Goal: Communication & Community: Answer question/provide support

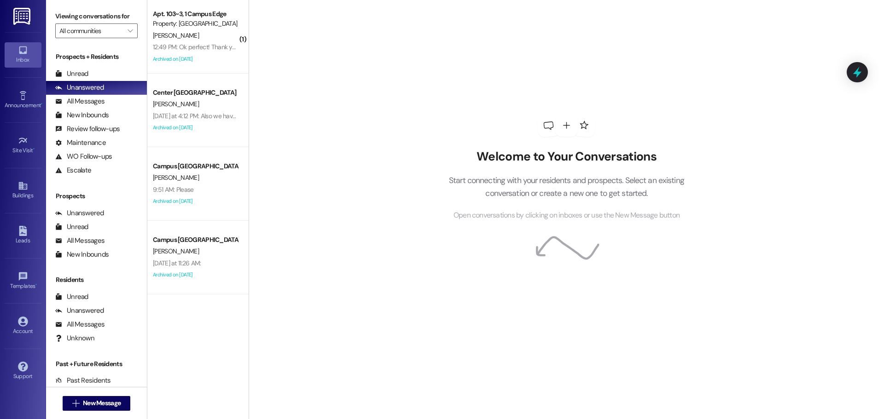
click at [175, 41] on div "12:49 PM: Ok perfect! Thank you 12:49 PM: Ok perfect! Thank you" at bounding box center [195, 47] width 87 height 12
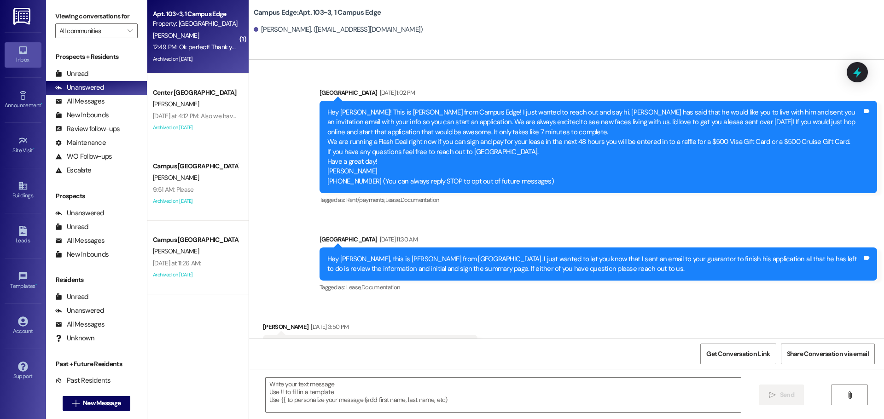
scroll to position [7604, 0]
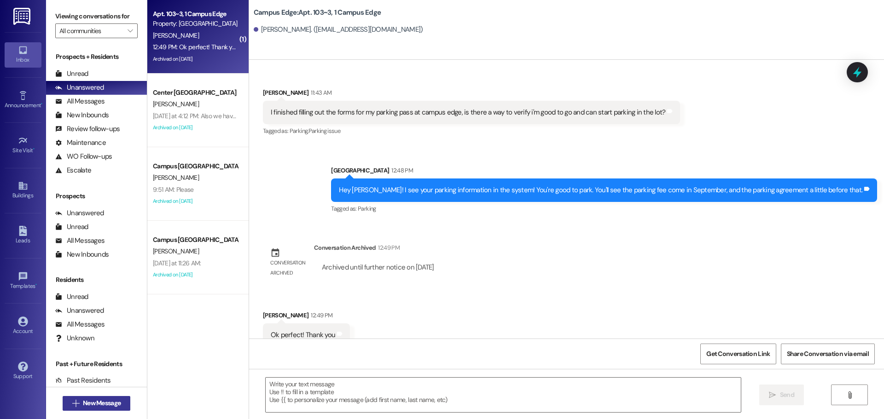
click at [81, 409] on button " New Message" at bounding box center [97, 403] width 68 height 15
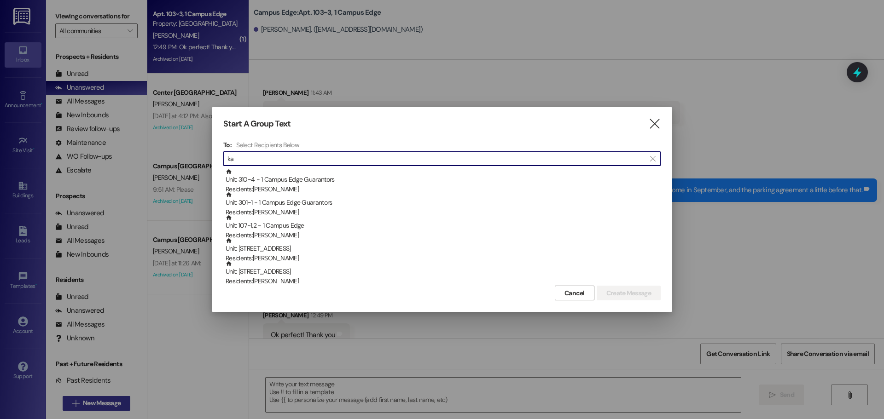
type input "k"
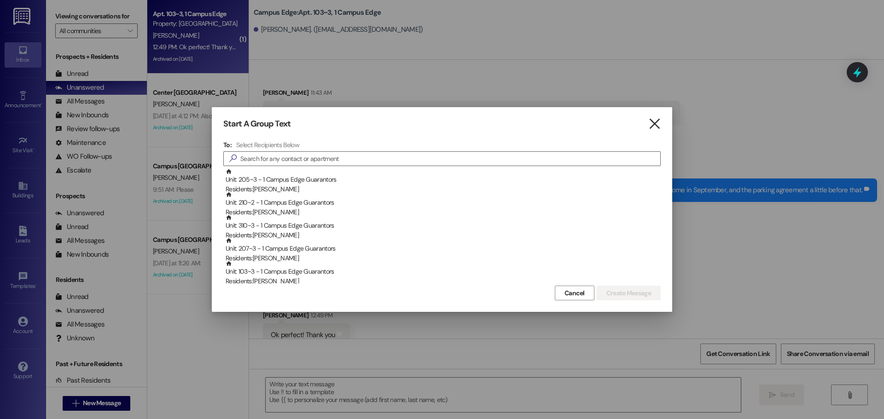
click at [652, 123] on icon "" at bounding box center [654, 124] width 12 height 10
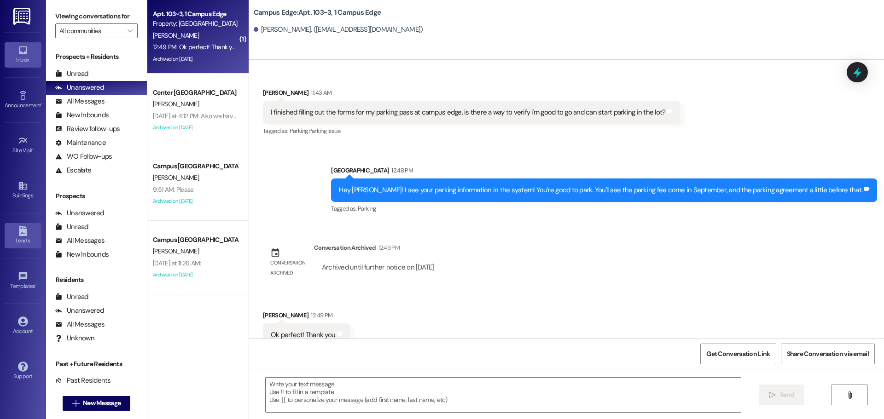
click at [23, 231] on icon at bounding box center [23, 231] width 8 height 10
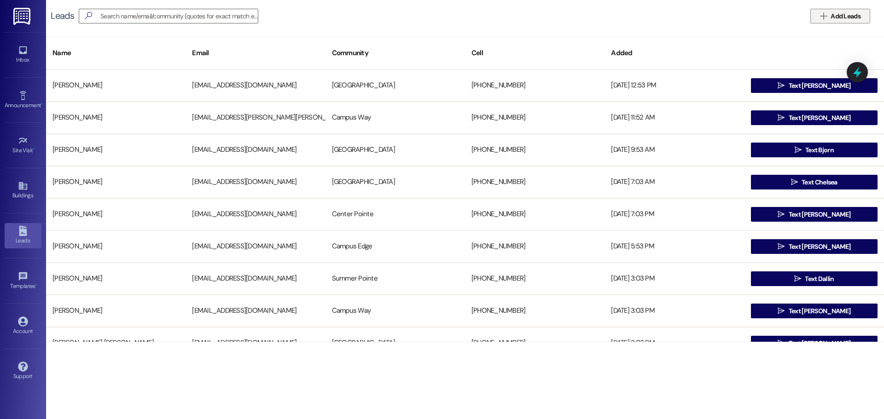
click at [826, 13] on icon "" at bounding box center [823, 15] width 7 height 7
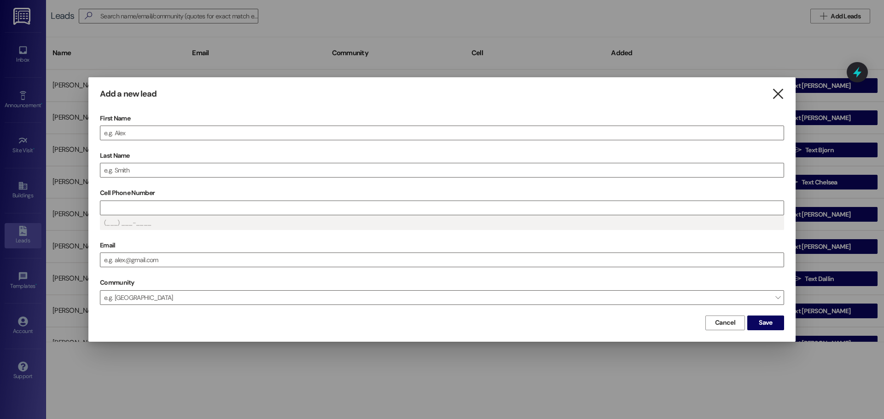
click at [776, 89] on icon "" at bounding box center [777, 94] width 12 height 10
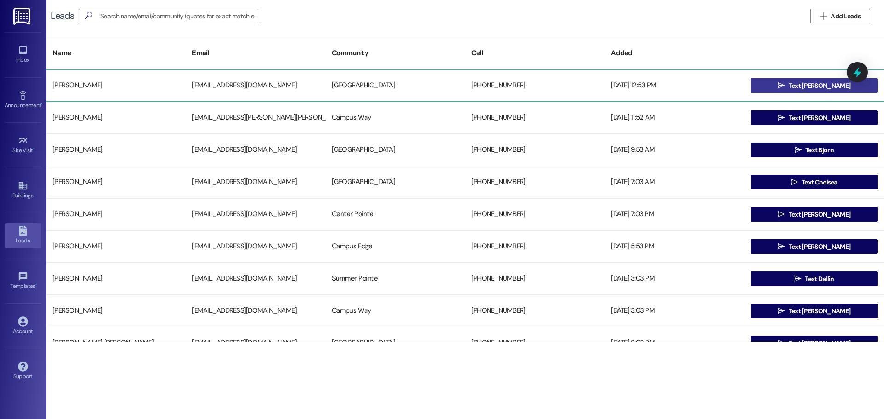
click at [801, 86] on span "Text [PERSON_NAME]" at bounding box center [819, 86] width 62 height 10
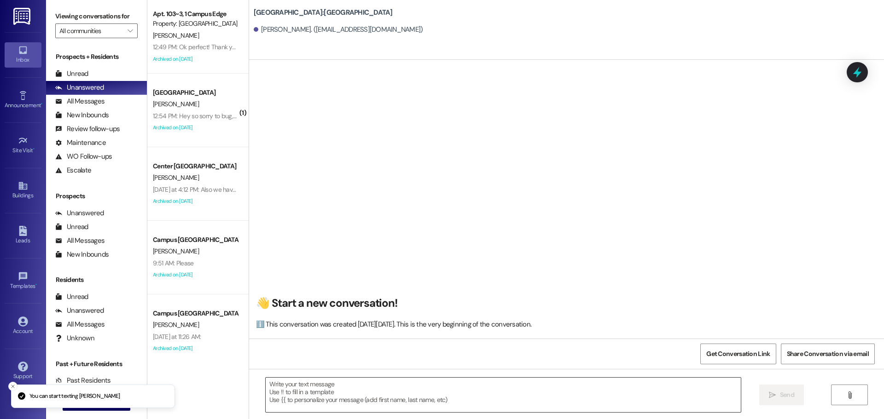
drag, startPoint x: 329, startPoint y: 369, endPoint x: 328, endPoint y: 388, distance: 19.3
click at [327, 381] on div " Send " at bounding box center [566, 403] width 635 height 69
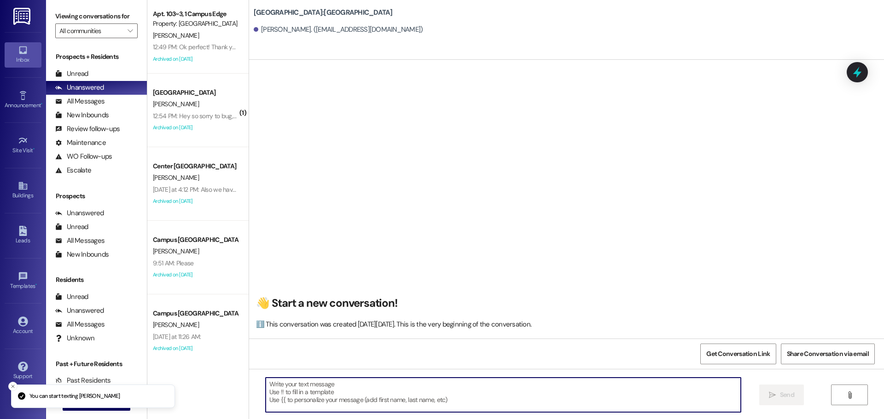
click at [328, 388] on textarea at bounding box center [503, 395] width 475 height 35
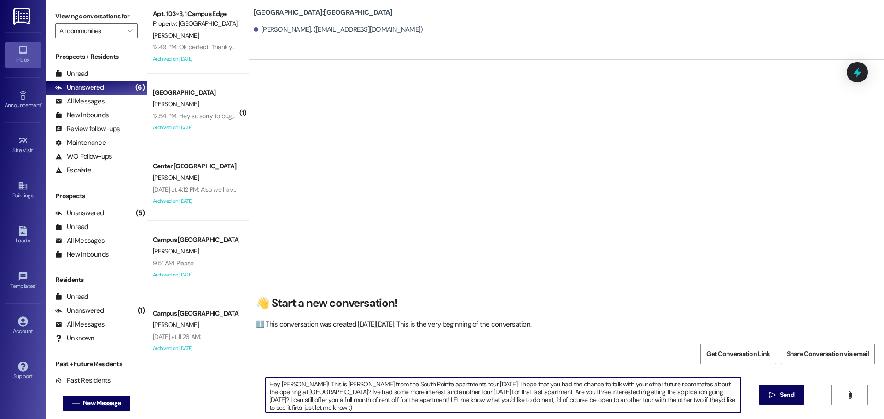
click at [677, 397] on textarea "Hey [PERSON_NAME]! This is [PERSON_NAME] from the South Pointe apartments tour …" at bounding box center [503, 395] width 475 height 35
click at [364, 399] on textarea "Hey [PERSON_NAME]! This is [PERSON_NAME] from the South Pointe apartments tour …" at bounding box center [503, 395] width 475 height 35
type textarea "Hey [PERSON_NAME]! This is [PERSON_NAME] from the South Pointe apartments tour …"
click at [773, 385] on button " Send" at bounding box center [781, 395] width 45 height 21
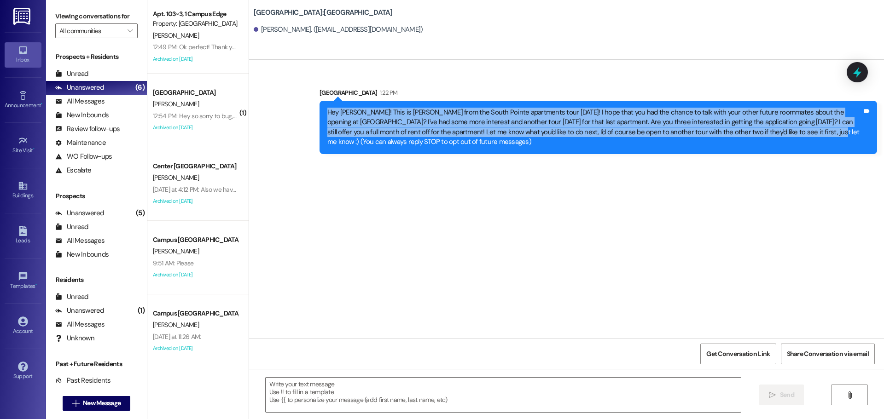
drag, startPoint x: 320, startPoint y: 112, endPoint x: 752, endPoint y: 135, distance: 433.2
click at [752, 135] on div "Hey [PERSON_NAME]! This is [PERSON_NAME] from the South Pointe apartments tour …" at bounding box center [594, 128] width 537 height 40
copy div "Hey [PERSON_NAME]! This is [PERSON_NAME] from the South Pointe apartments tour …"
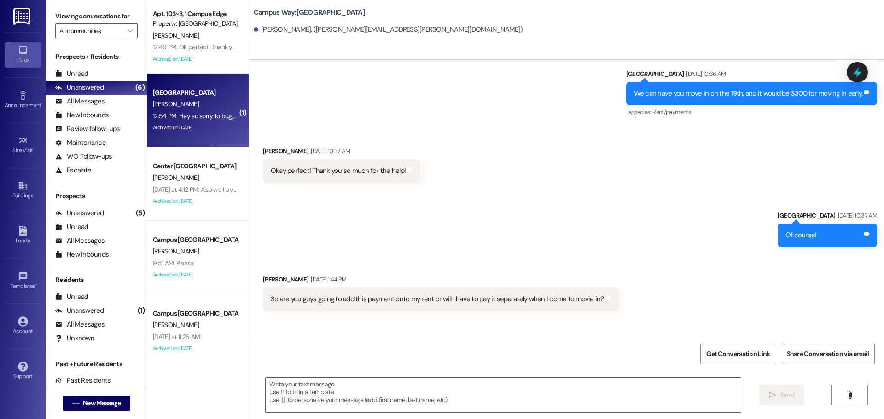
scroll to position [1823, 0]
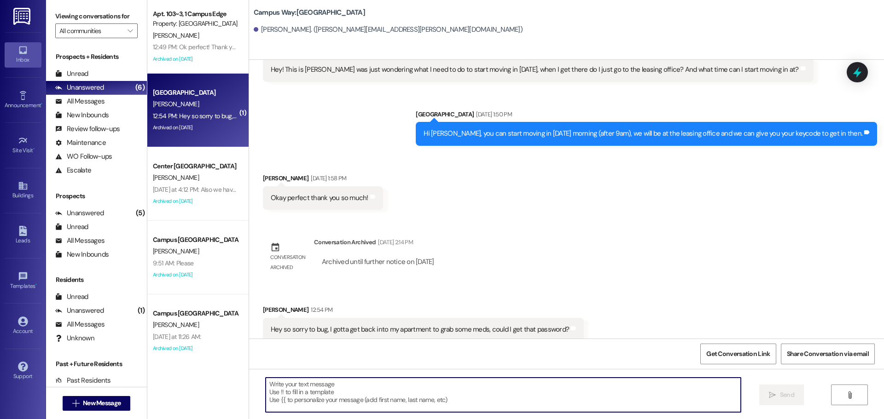
click at [359, 398] on textarea at bounding box center [503, 395] width 475 height 35
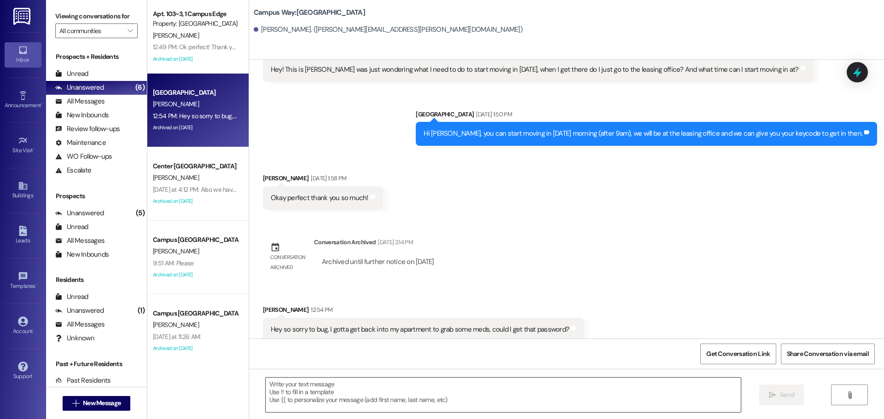
click at [339, 394] on textarea at bounding box center [503, 395] width 475 height 35
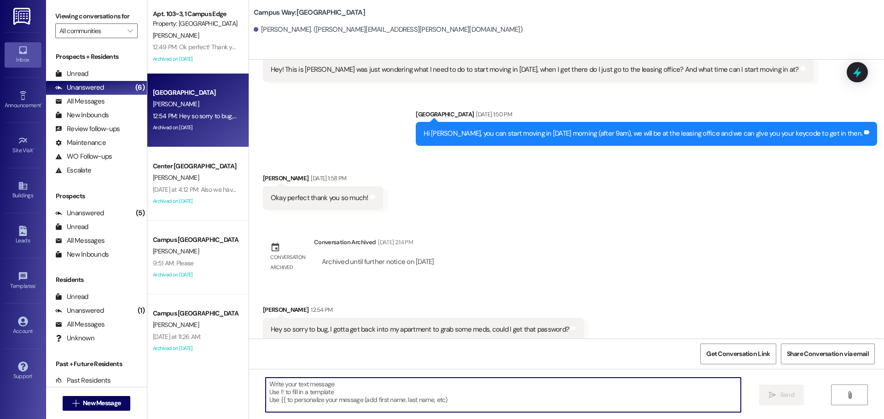
click at [394, 391] on textarea at bounding box center [503, 395] width 475 height 35
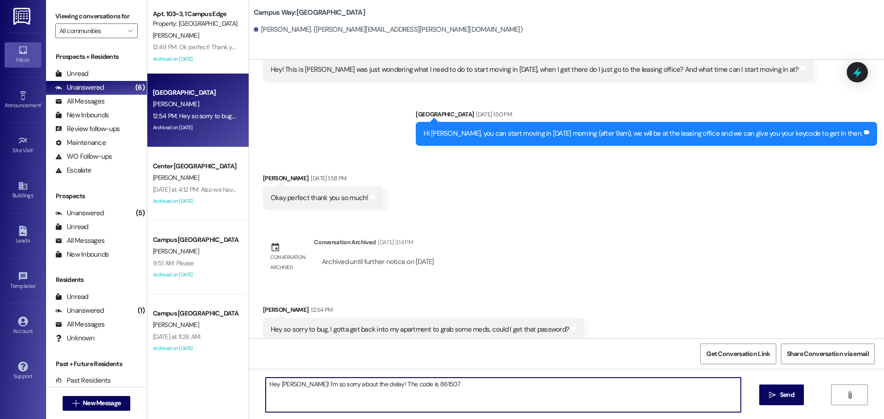
type textarea "Hey [PERSON_NAME]! I'm so sorry about the delay! The code is 861507"
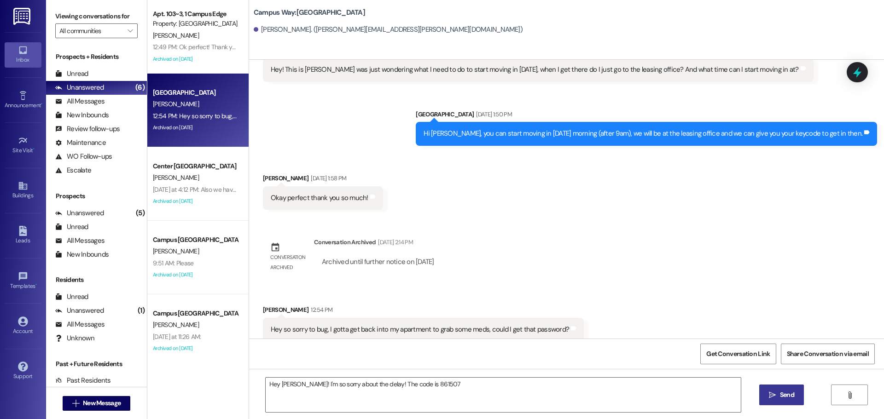
click at [788, 395] on span "Send" at bounding box center [787, 395] width 14 height 10
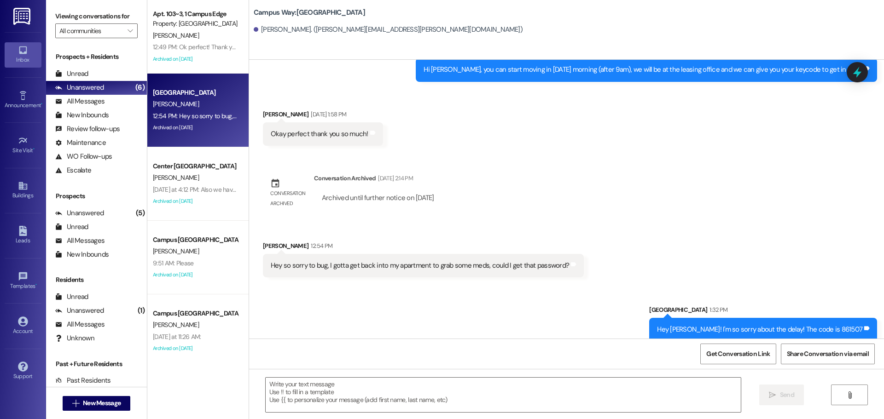
scroll to position [1888, 0]
click at [856, 74] on icon at bounding box center [856, 72] width 11 height 14
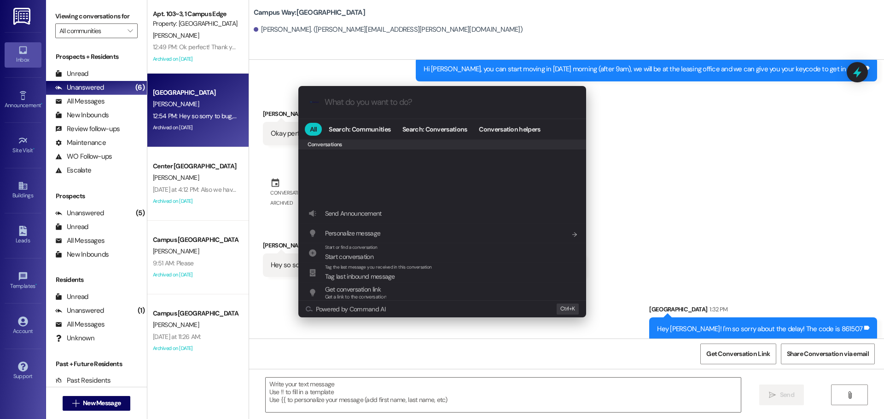
scroll to position [401, 0]
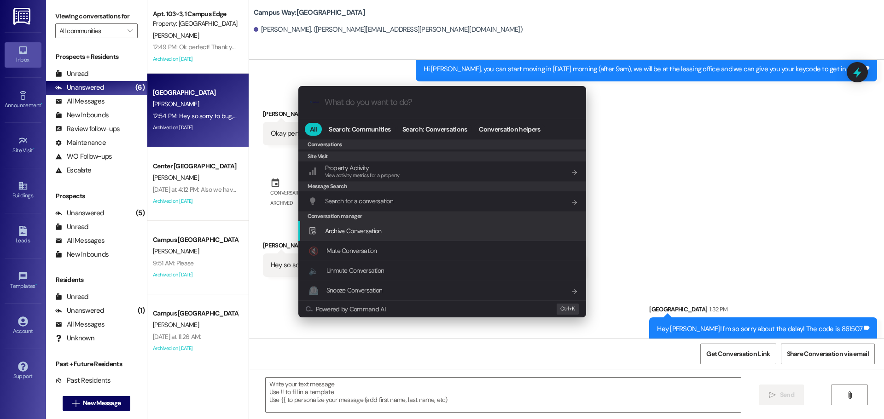
click at [417, 230] on div "Archive Conversation Add shortcut" at bounding box center [442, 231] width 269 height 10
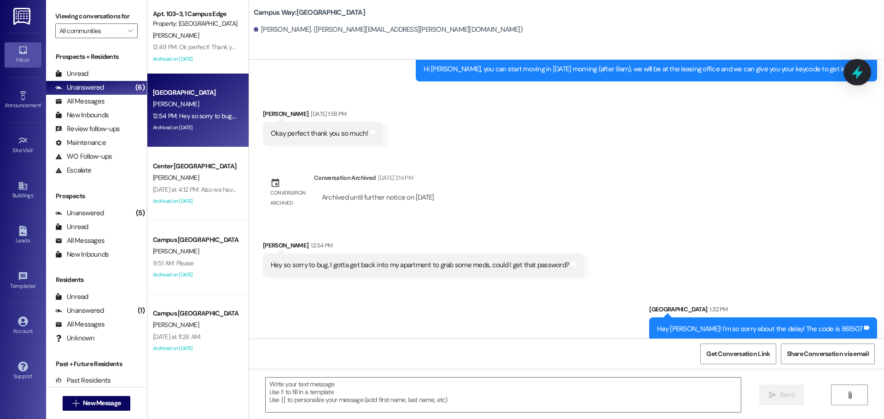
drag, startPoint x: 867, startPoint y: 58, endPoint x: 856, endPoint y: 75, distance: 20.8
click at [861, 70] on body "Inbox Go to Inbox Announcement • Send A Text Announcement Site Visit • Go to Si…" at bounding box center [442, 209] width 884 height 419
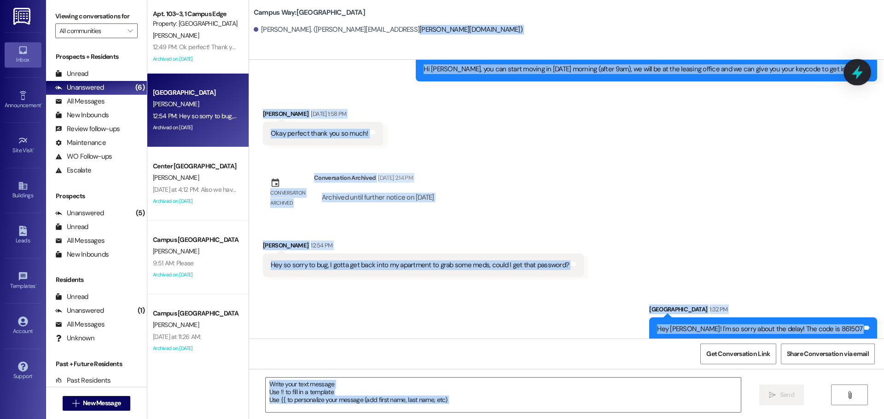
click at [856, 76] on icon at bounding box center [857, 72] width 16 height 16
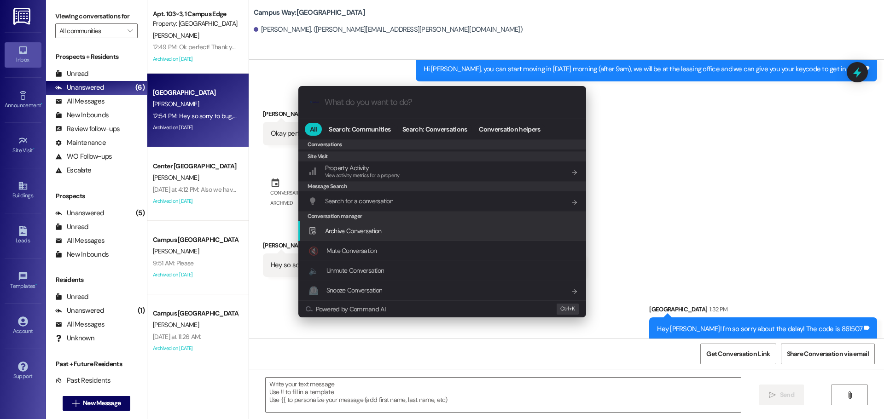
click at [391, 226] on div "Archive Conversation Add shortcut" at bounding box center [442, 231] width 269 height 10
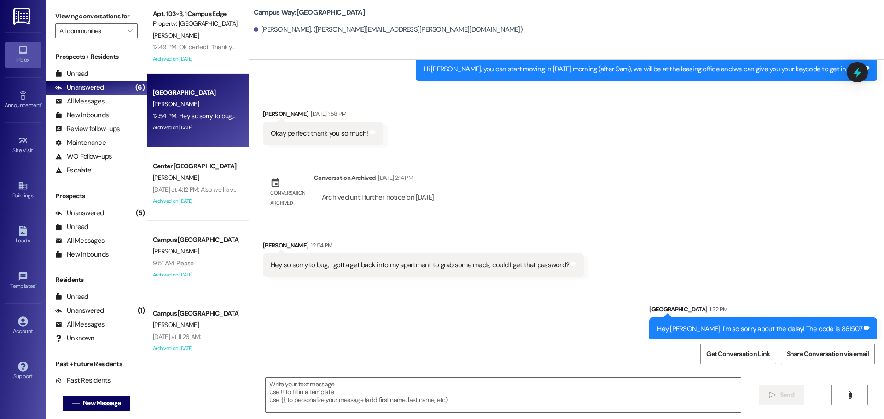
click at [117, 395] on div " New Message" at bounding box center [97, 403] width 68 height 23
click at [115, 403] on span "New Message" at bounding box center [102, 404] width 38 height 10
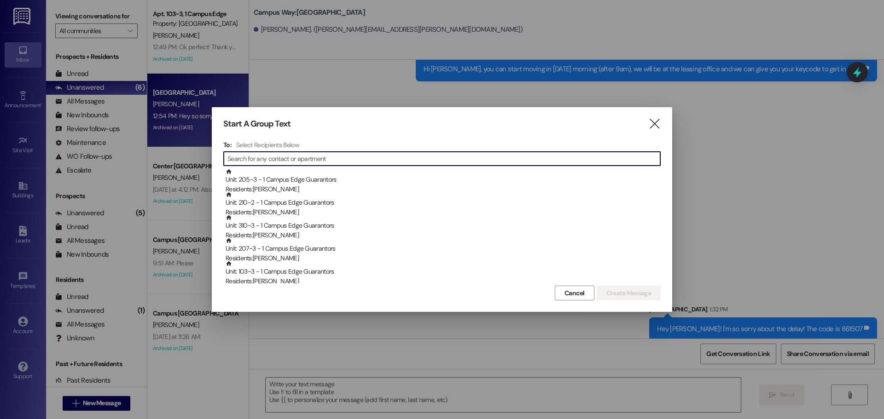
click at [302, 158] on input at bounding box center [443, 158] width 433 height 13
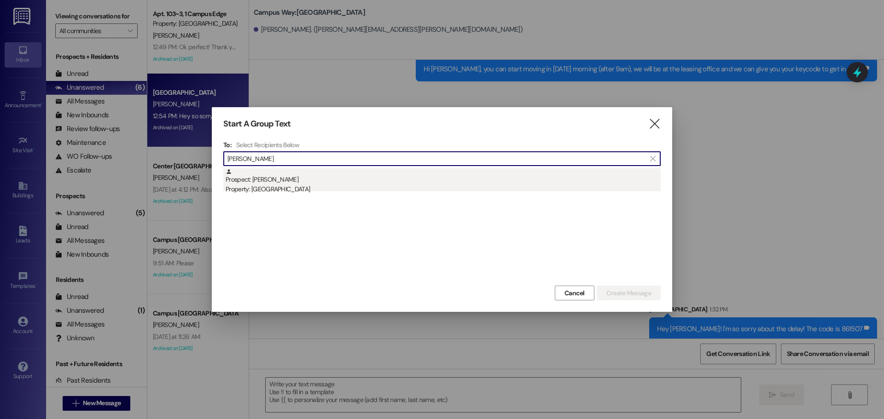
type input "[PERSON_NAME]"
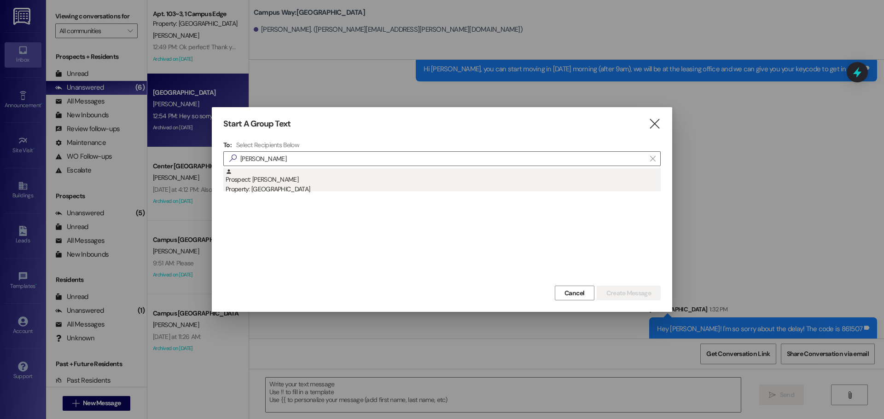
click at [360, 181] on div "Prospect: [PERSON_NAME] Property: Campus Edge" at bounding box center [443, 181] width 435 height 26
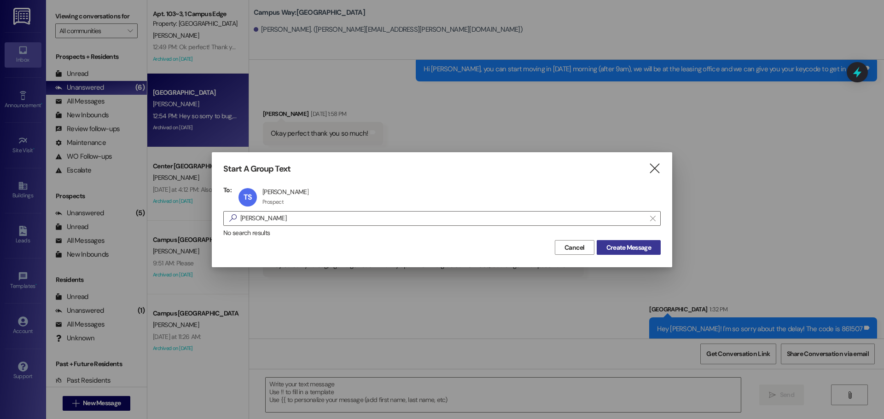
click at [612, 242] on button "Create Message" at bounding box center [628, 247] width 64 height 15
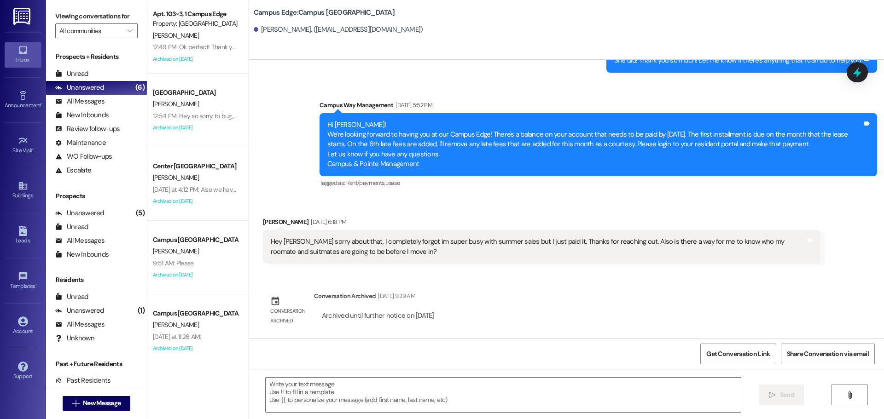
scroll to position [223, 0]
click at [372, 416] on div " Send " at bounding box center [566, 403] width 635 height 69
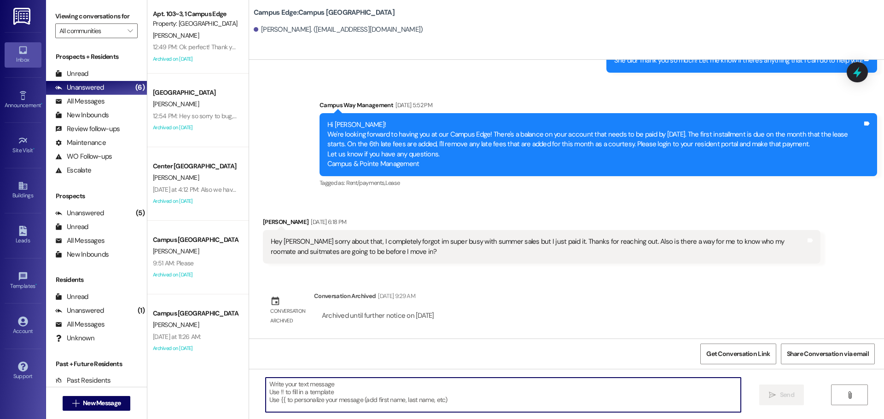
click at [370, 409] on textarea at bounding box center [503, 395] width 475 height 35
type textarea "!!"
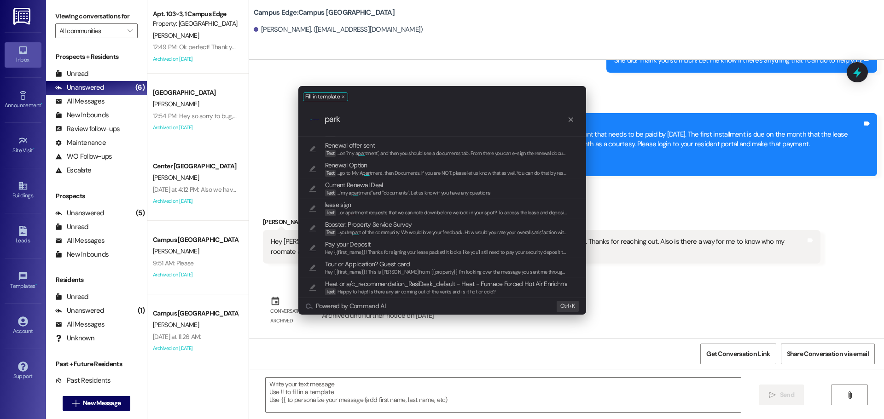
scroll to position [0, 0]
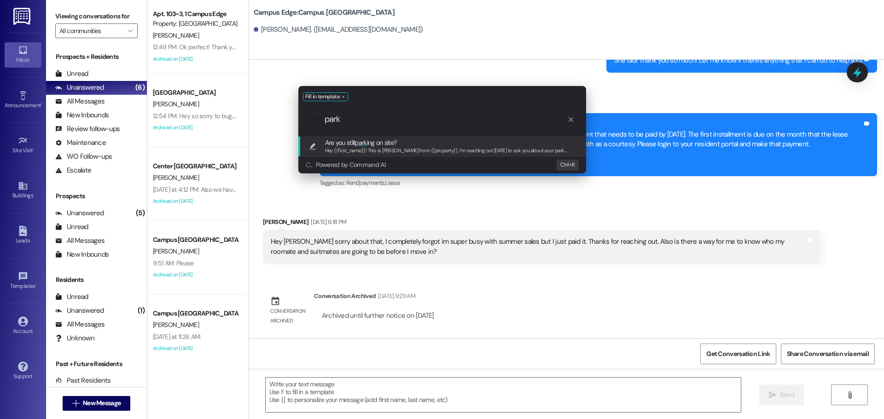
type input "park"
click at [573, 118] on icon "progress bar" at bounding box center [570, 119] width 5 height 5
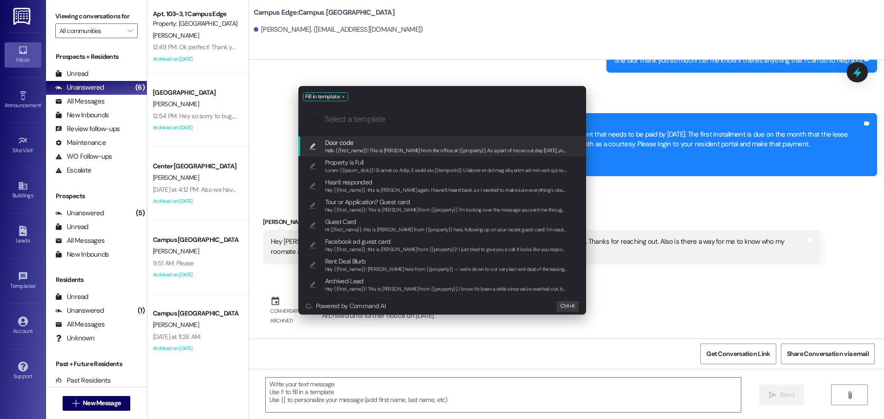
click at [425, 367] on div "Fill in template .cls-1{fill:#0a055f;}.cls-2{fill:#0cc4c4;} resideskLogoBlueOra…" at bounding box center [442, 209] width 884 height 419
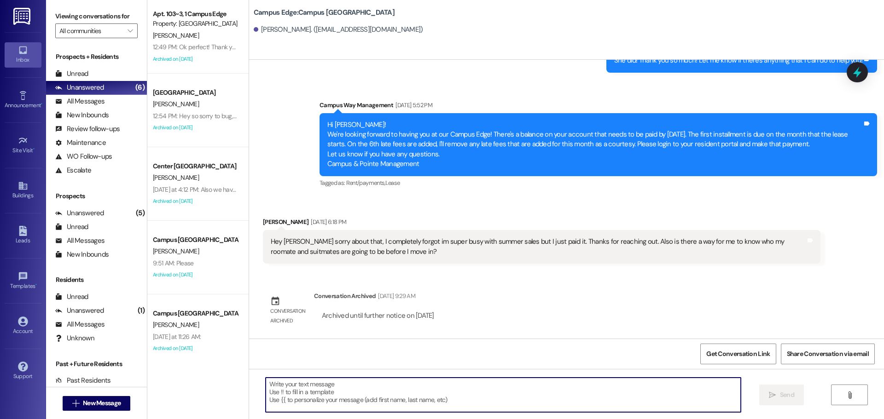
click at [408, 396] on textarea at bounding box center [503, 395] width 475 height 35
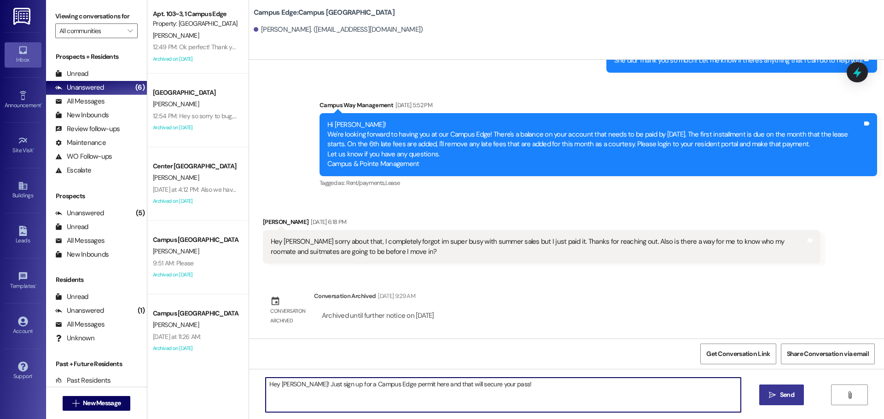
paste textarea "[URL][DOMAIN_NAME]"
type textarea "Hey [PERSON_NAME]! Just sign up for a Campus Edge permit here and that will sec…"
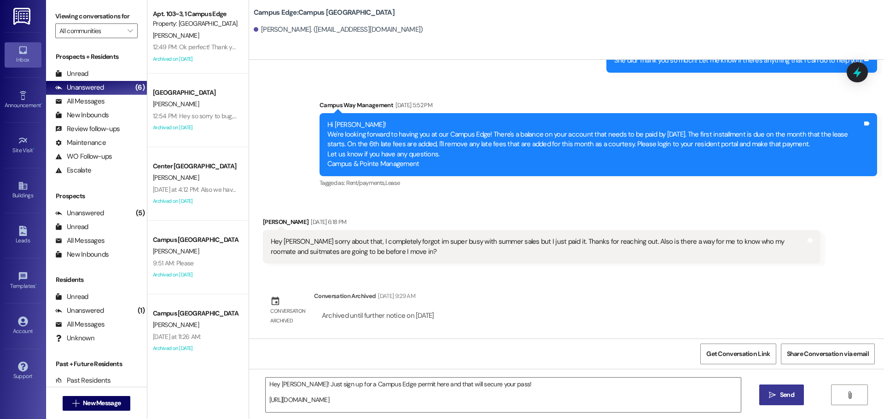
click at [778, 390] on button " Send" at bounding box center [781, 395] width 45 height 21
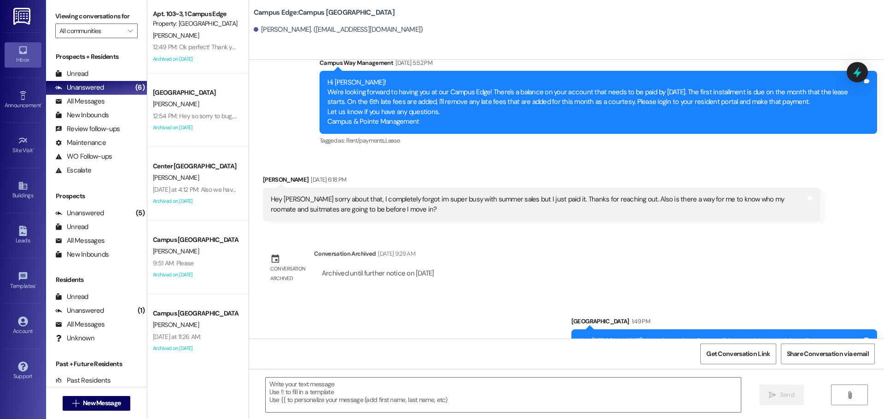
scroll to position [307, 0]
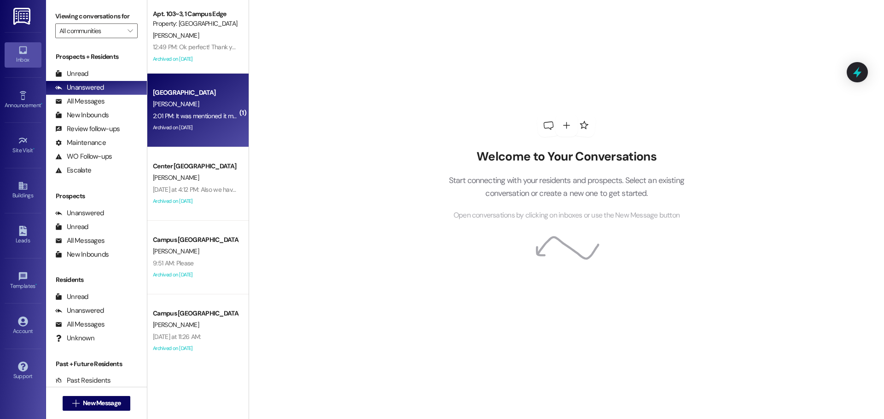
click at [197, 119] on div "2:01 PM: It was mentioned it may be possible to move in before the 28th. Is tha…" at bounding box center [273, 116] width 240 height 8
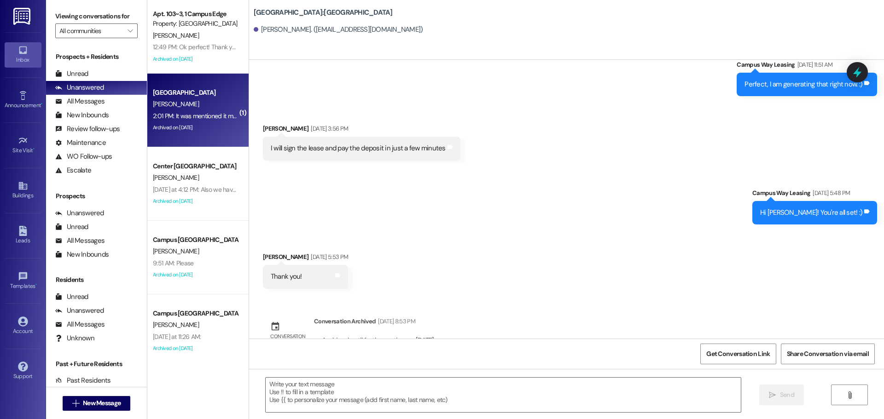
scroll to position [1933, 0]
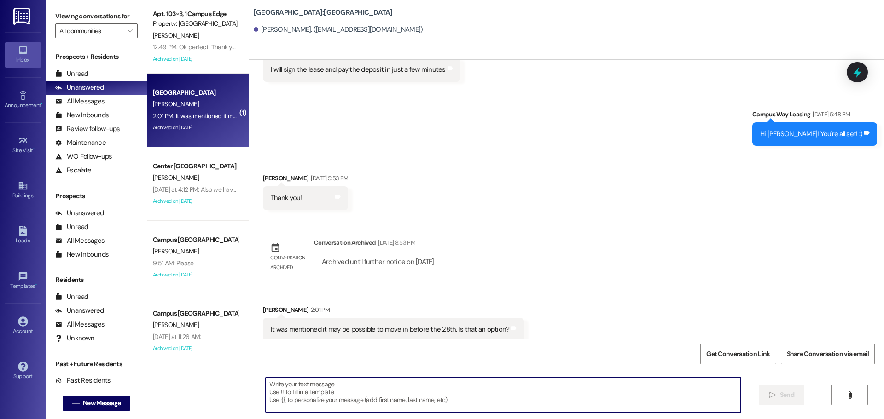
click at [336, 407] on textarea at bounding box center [503, 395] width 475 height 35
drag, startPoint x: 342, startPoint y: 399, endPoint x: 342, endPoint y: 393, distance: 6.5
click at [342, 397] on textarea at bounding box center [503, 395] width 475 height 35
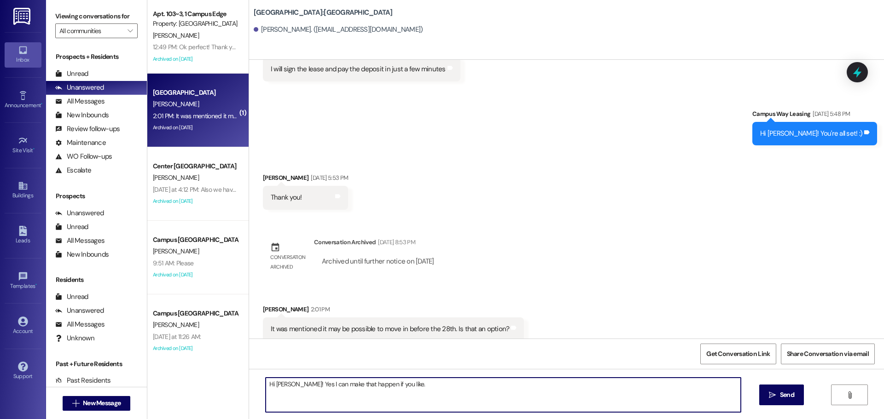
click at [443, 387] on textarea "Hi Keeley! Yes I can make that happen if you like." at bounding box center [503, 395] width 475 height 35
type textarea "Hi Keeley! Yes I can make that happen if you like. It's $30 per extra night tha…"
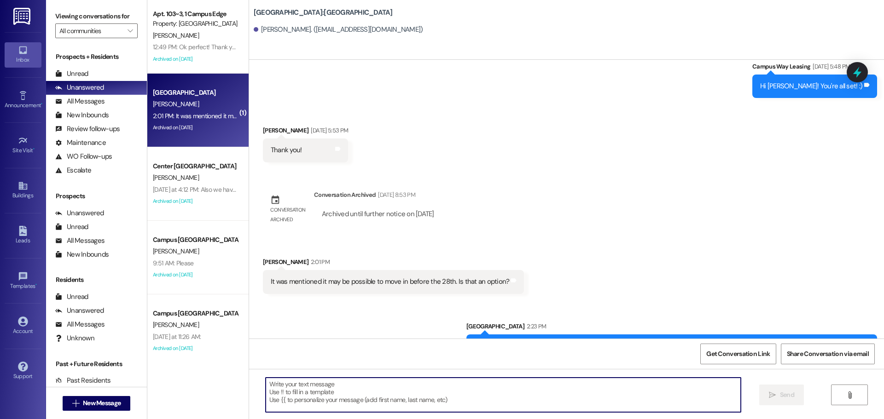
scroll to position [1997, 0]
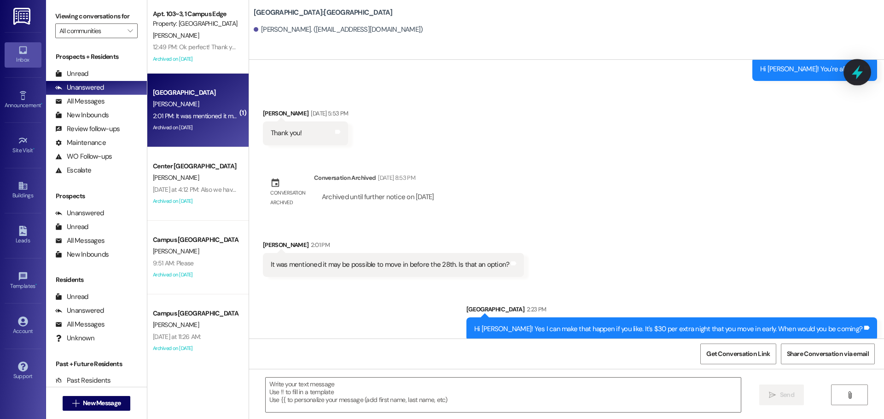
click at [857, 68] on icon at bounding box center [856, 72] width 11 height 14
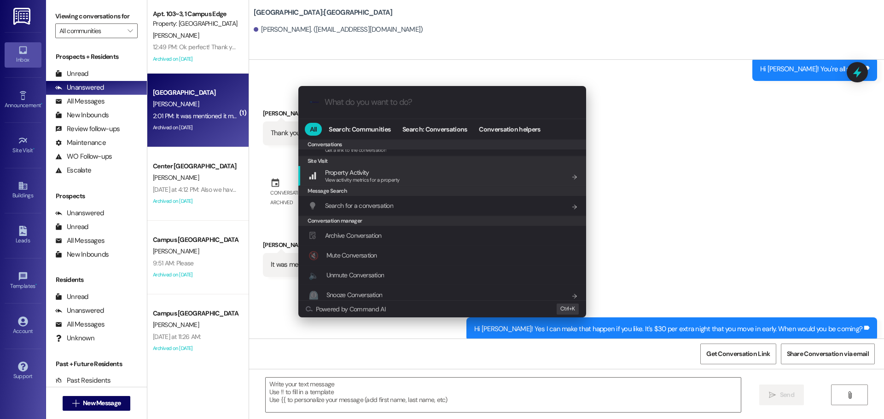
scroll to position [401, 0]
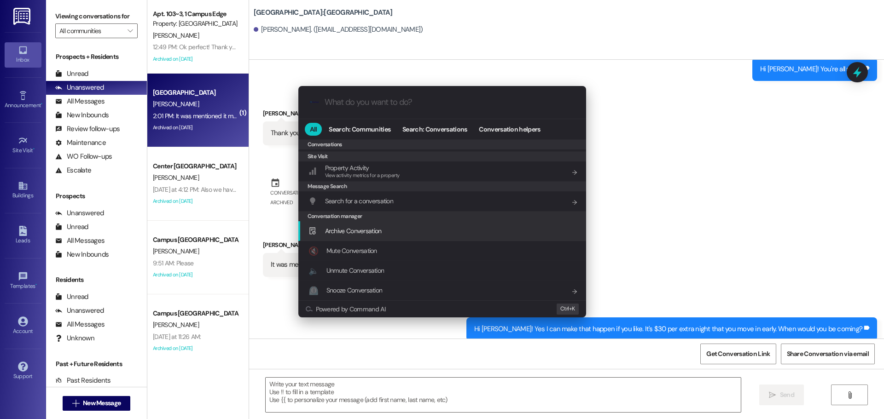
click at [338, 233] on span "Archive Conversation" at bounding box center [353, 231] width 57 height 8
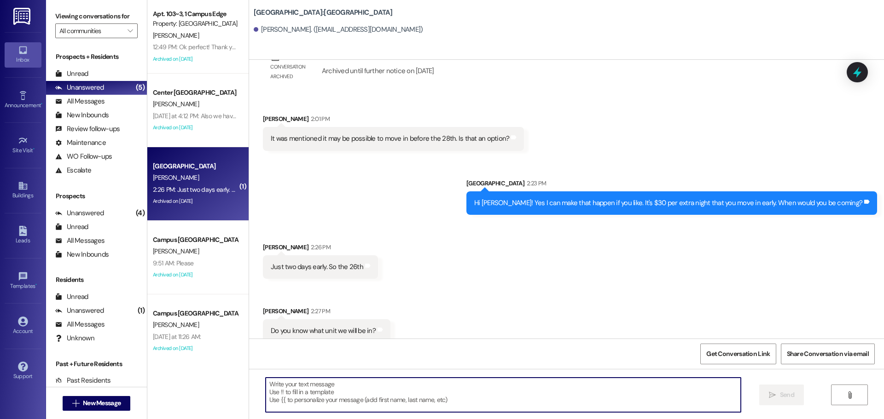
scroll to position [2125, 0]
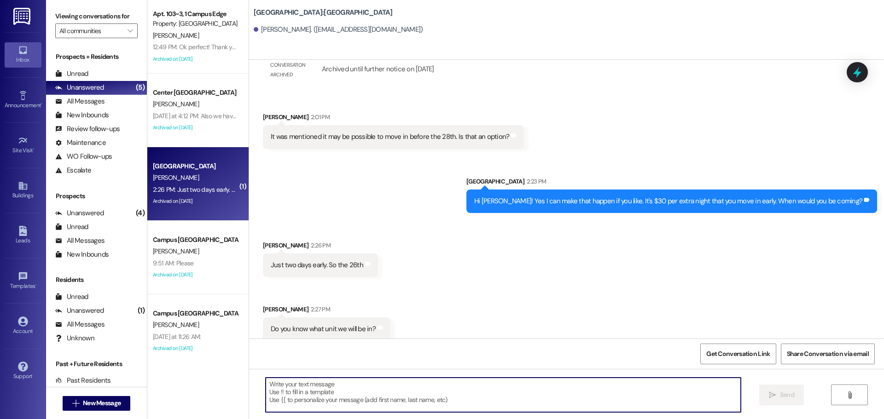
click at [342, 406] on textarea at bounding box center [503, 395] width 475 height 35
type textarea "You'll be in apartment 2!! The 26th works for me! :)"
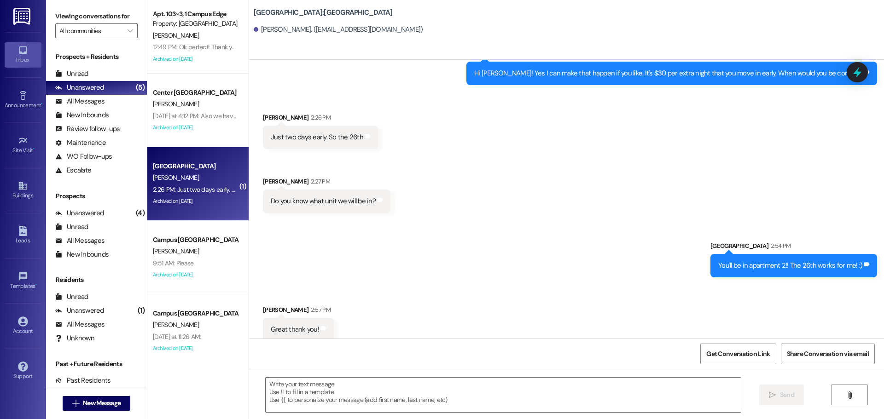
scroll to position [2254, 0]
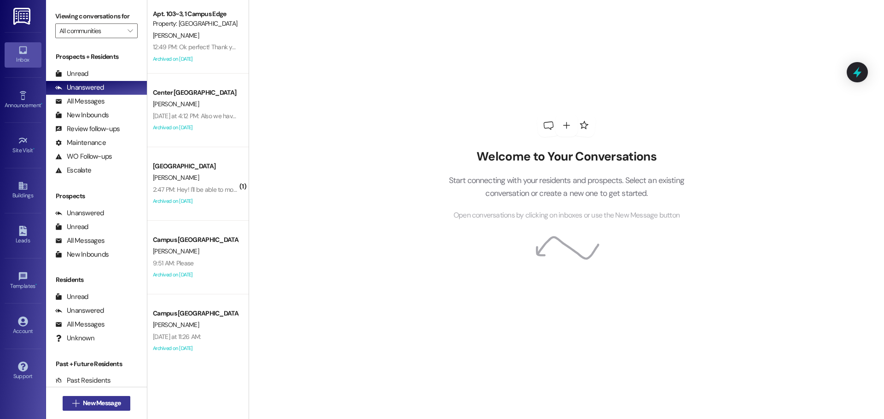
click at [119, 409] on button " New Message" at bounding box center [97, 403] width 68 height 15
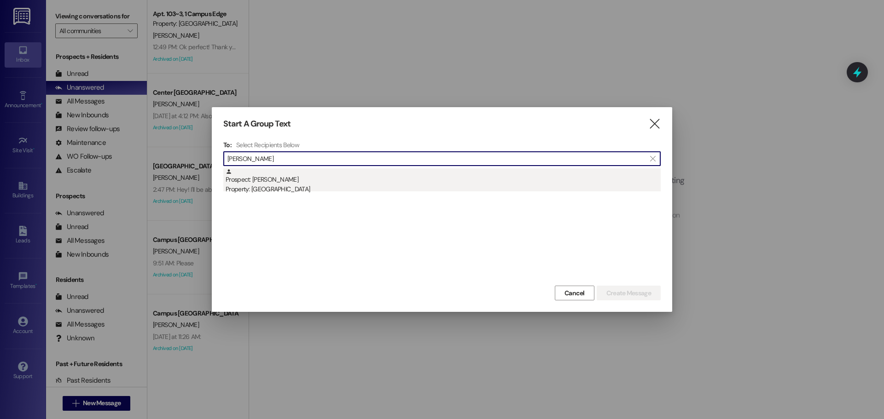
type input "kristy"
click at [488, 179] on div "Prospect: Kristy Amiker Property: Campus Edge" at bounding box center [443, 181] width 435 height 26
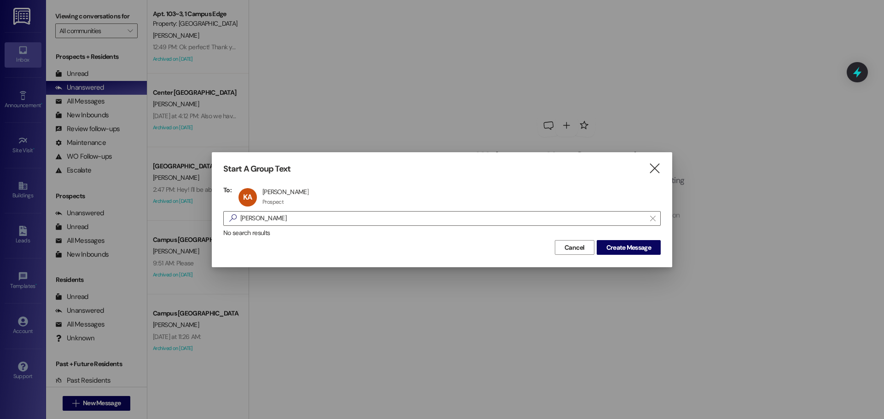
drag, startPoint x: 624, startPoint y: 247, endPoint x: 618, endPoint y: 289, distance: 42.8
click at [619, 273] on div "Start A Group Text  To: KA Kristy Amiker Kristy Amiker Prospect Prospect click…" at bounding box center [442, 209] width 884 height 419
click at [647, 238] on div "Cancel Create Message" at bounding box center [441, 246] width 437 height 17
click at [643, 247] on span "Create Message" at bounding box center [628, 248] width 45 height 10
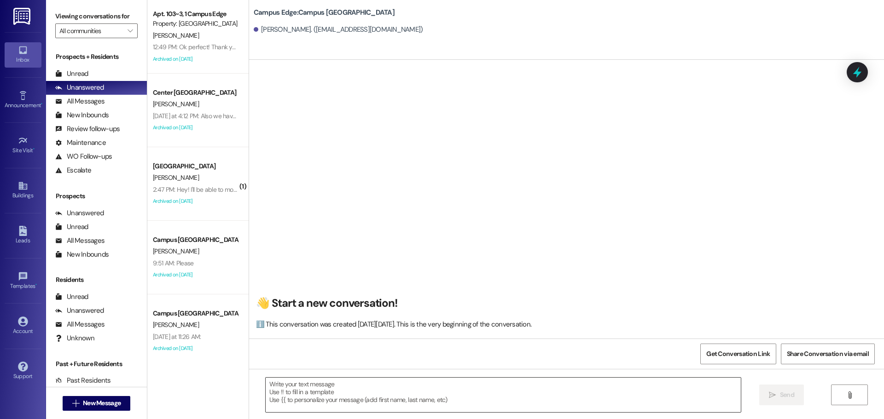
click at [365, 410] on textarea at bounding box center [503, 395] width 475 height 35
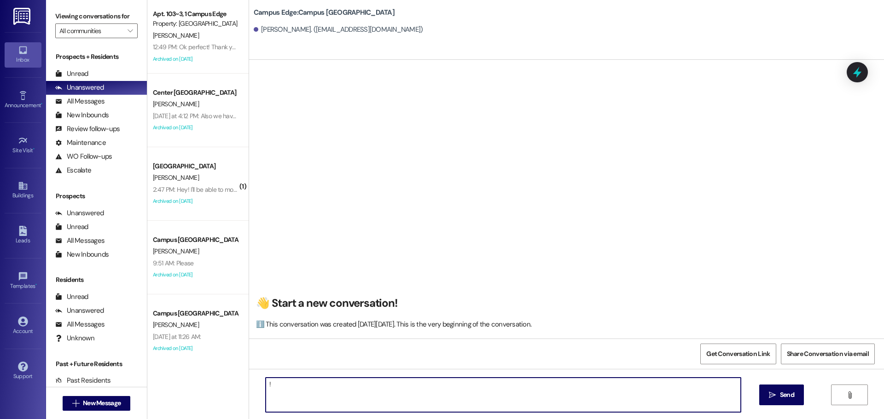
type textarea "!!"
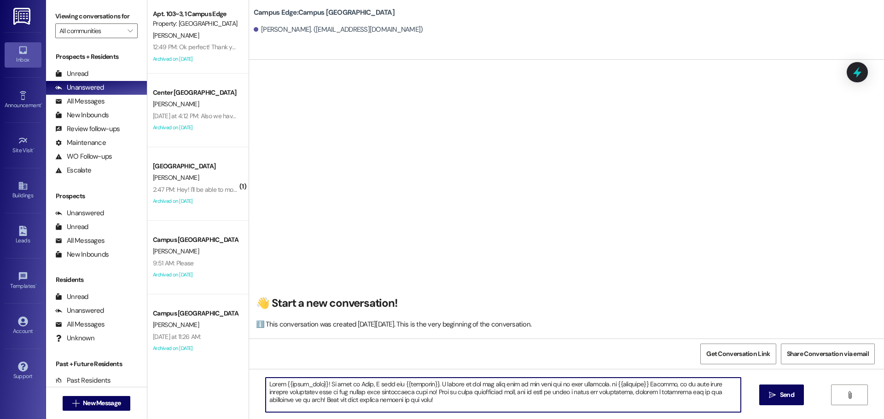
click at [398, 395] on textarea at bounding box center [503, 395] width 475 height 35
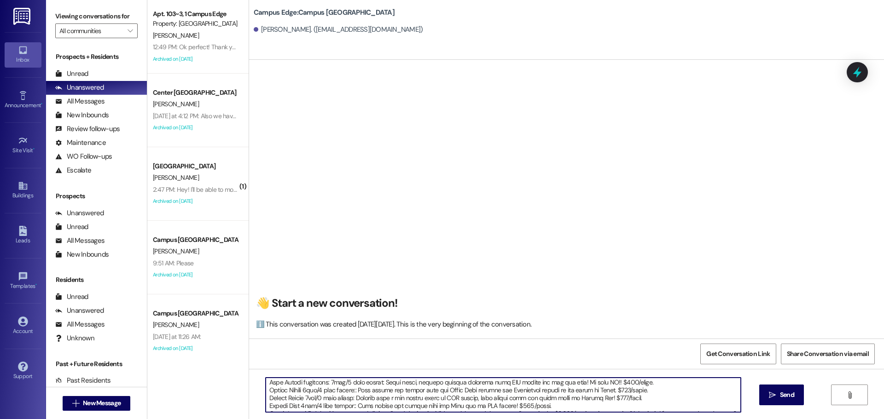
scroll to position [24, 0]
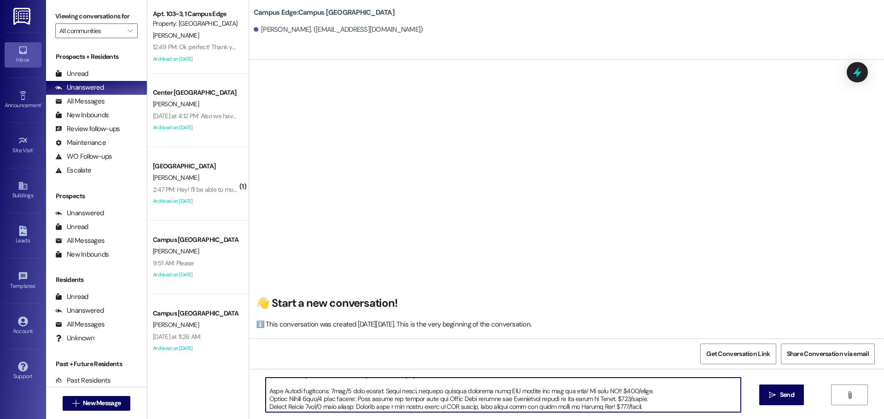
drag, startPoint x: 260, startPoint y: 402, endPoint x: 674, endPoint y: 399, distance: 414.2
click at [674, 399] on textarea at bounding box center [503, 395] width 475 height 35
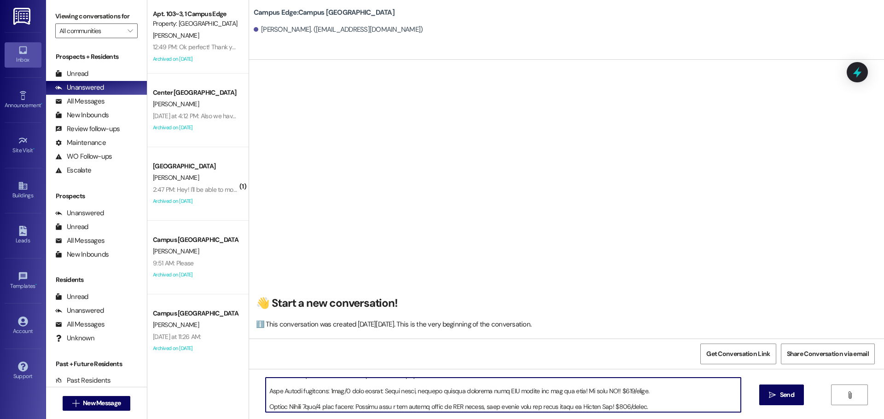
click at [654, 410] on textarea at bounding box center [503, 395] width 475 height 35
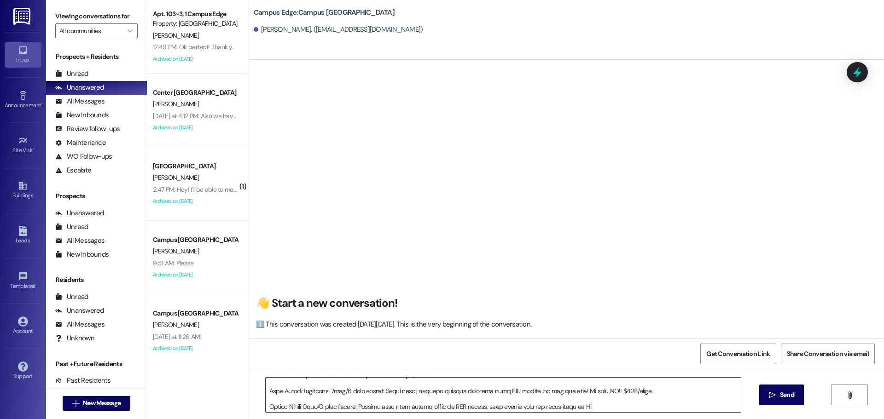
click at [588, 404] on textarea at bounding box center [503, 395] width 475 height 35
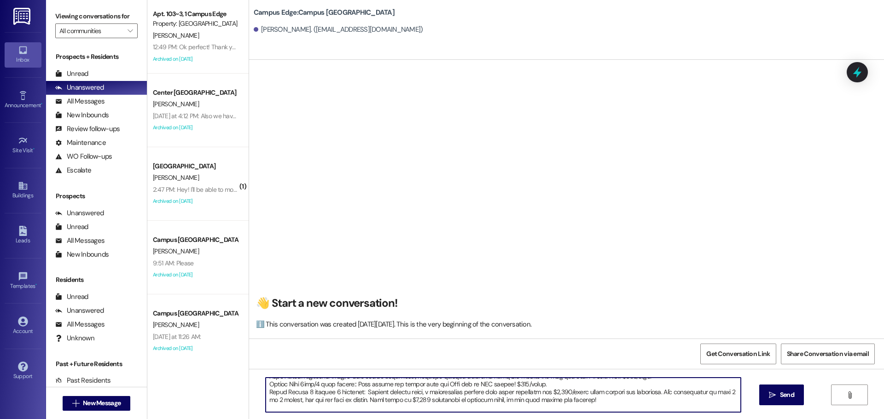
scroll to position [47, 0]
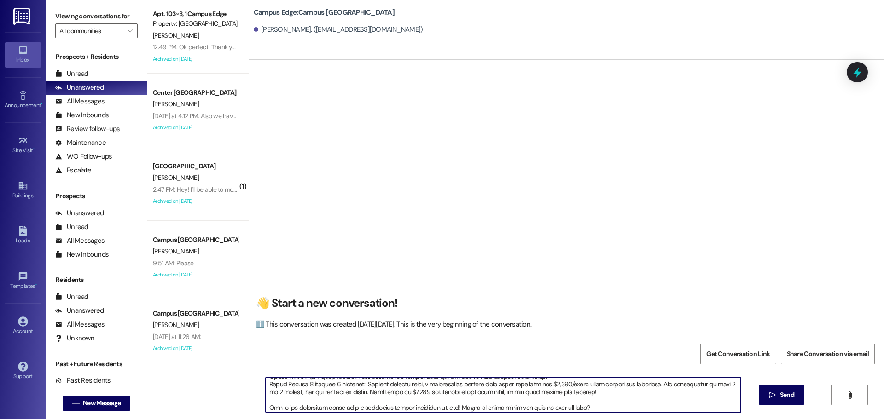
type textarea "Hello {{first_name}}! My name is Drew, I work for {{property}}. I regret to let…"
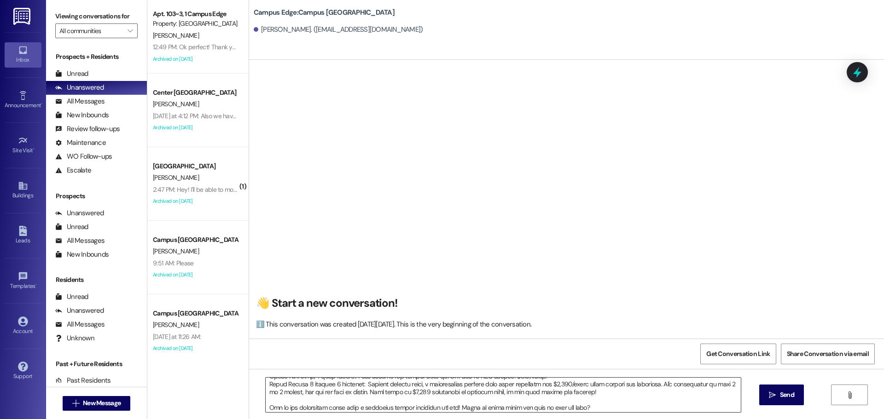
drag, startPoint x: 625, startPoint y: 413, endPoint x: 261, endPoint y: 382, distance: 364.9
click at [265, 382] on div at bounding box center [503, 394] width 476 height 35
click at [607, 406] on textarea at bounding box center [503, 395] width 475 height 35
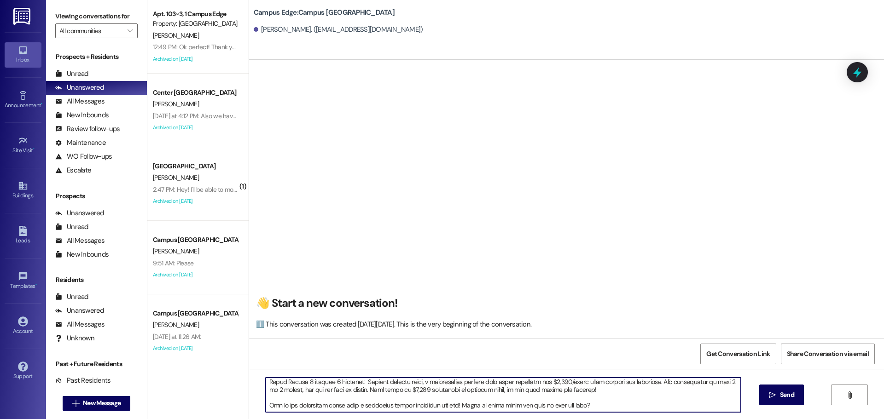
scroll to position [0, 0]
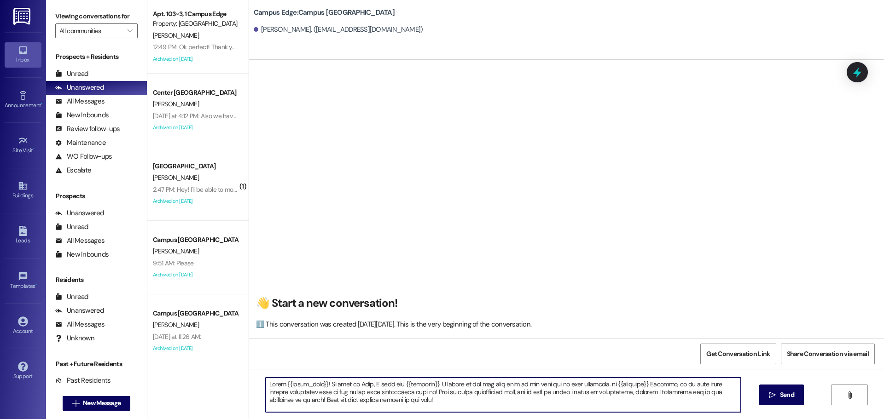
drag, startPoint x: 606, startPoint y: 406, endPoint x: 258, endPoint y: 367, distance: 350.1
click at [258, 367] on div "👋 Start a new conversation! ℹ️ This conversation was created on Tuesday, August…" at bounding box center [566, 269] width 635 height 419
